Goal: Find contact information: Find contact information

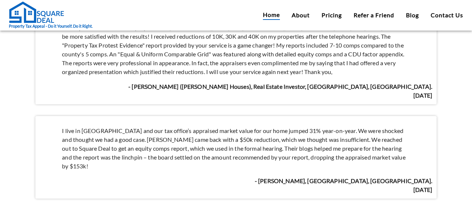
scroll to position [662, 0]
click at [301, 17] on link "About" at bounding box center [301, 15] width 18 height 9
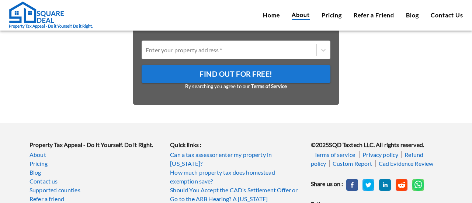
scroll to position [465, 0]
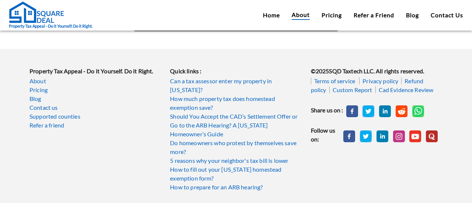
click at [46, 112] on link "Contact us" at bounding box center [95, 107] width 132 height 9
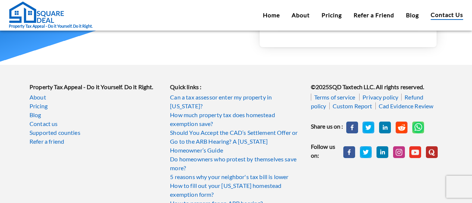
scroll to position [210, 0]
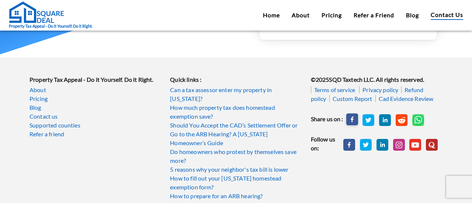
click at [351, 119] on rect "facebook" at bounding box center [352, 120] width 12 height 12
click at [343, 143] on rect at bounding box center [349, 144] width 12 height 12
click at [399, 147] on icon at bounding box center [399, 144] width 12 height 13
